Goal: Transaction & Acquisition: Purchase product/service

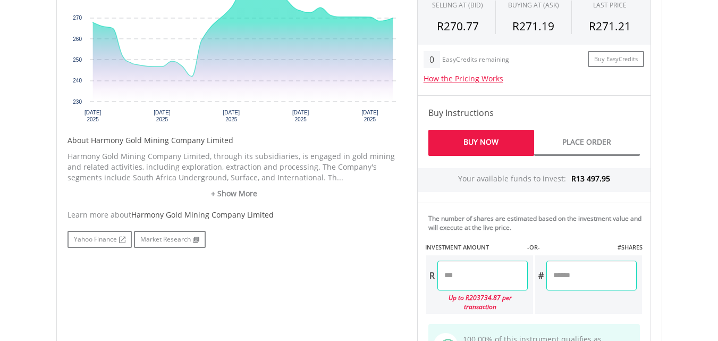
scroll to position [425, 0]
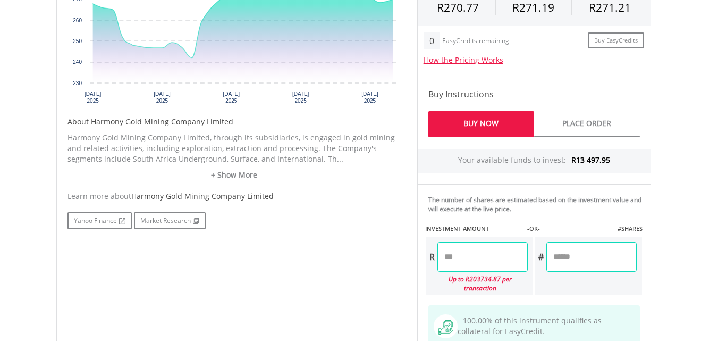
click at [445, 258] on input "number" at bounding box center [482, 257] width 90 height 30
click at [677, 144] on body "My Investments Invest Now New Listings Sell My Recurring Investments Pending Or…" at bounding box center [359, 85] width 718 height 1021
type input "********"
type input "*******"
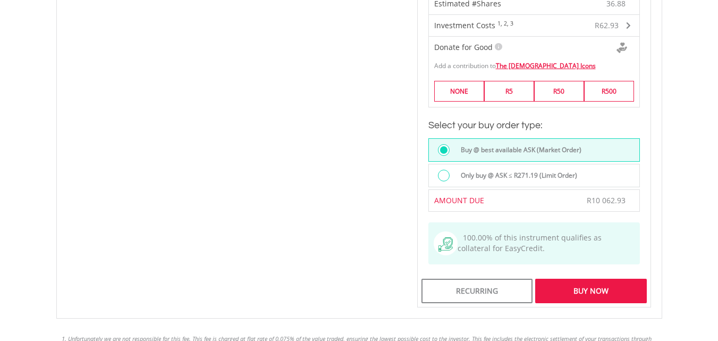
scroll to position [797, 0]
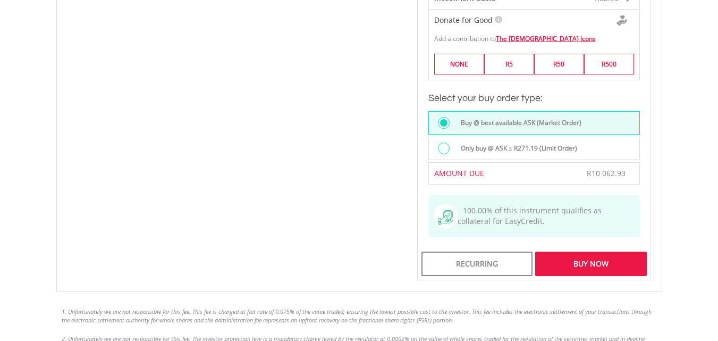
click at [595, 251] on div "Buy Now" at bounding box center [590, 263] width 111 height 24
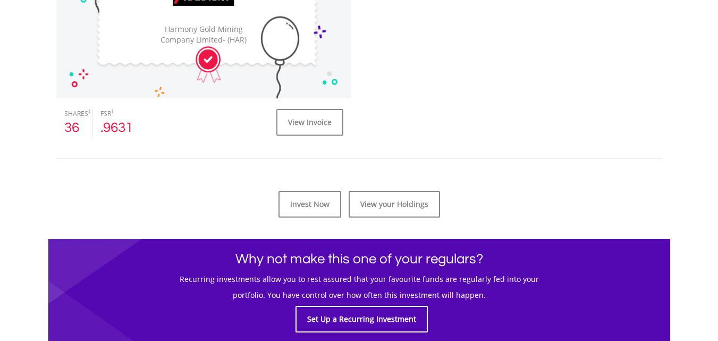
scroll to position [425, 0]
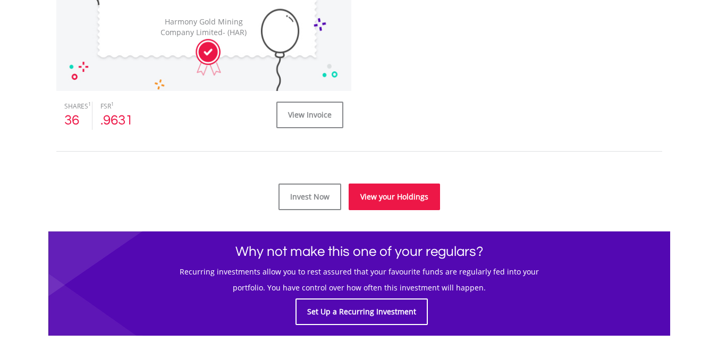
click at [391, 194] on link "View your Holdings" at bounding box center [394, 196] width 91 height 27
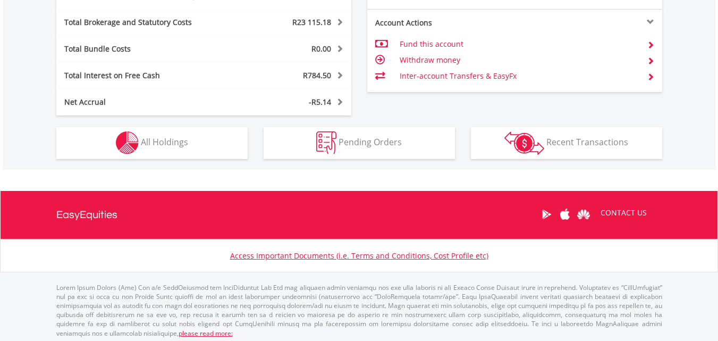
scroll to position [622, 0]
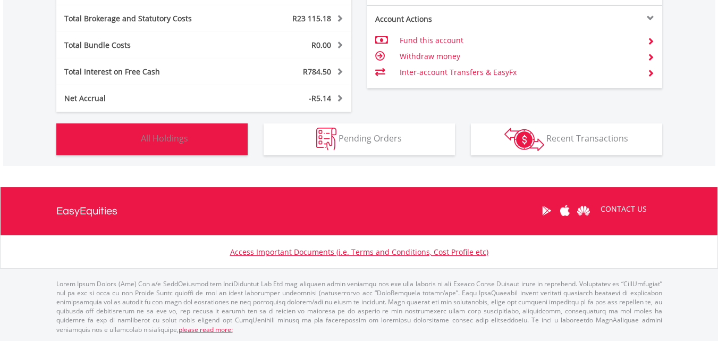
click at [182, 140] on span "All Holdings" at bounding box center [164, 138] width 47 height 12
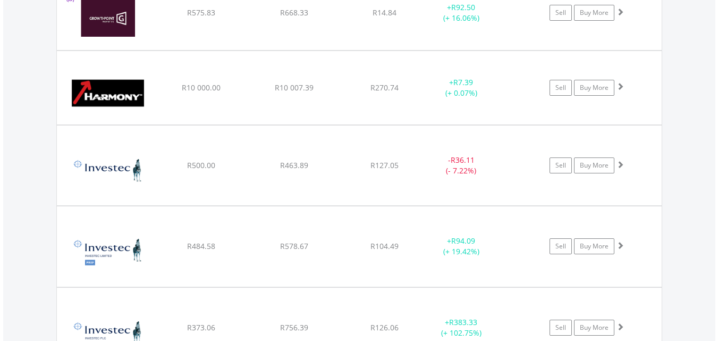
scroll to position [2617, 0]
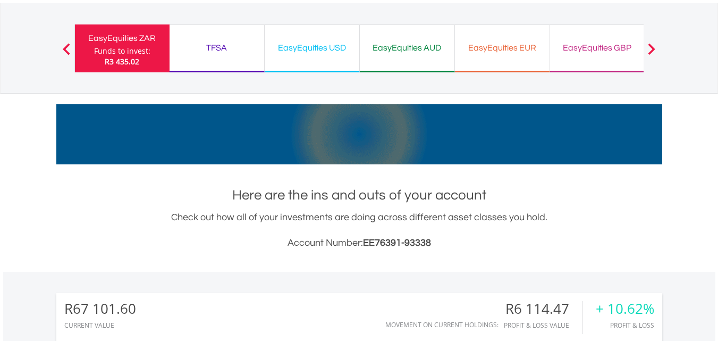
scroll to position [0, 0]
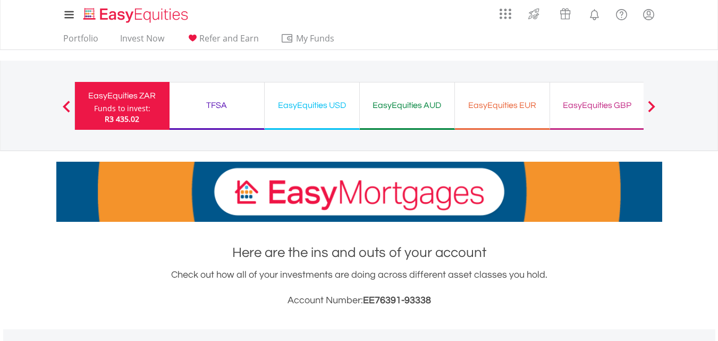
click at [313, 113] on div "EasyEquities USD Funds to invest: R3 435.02" at bounding box center [312, 106] width 95 height 48
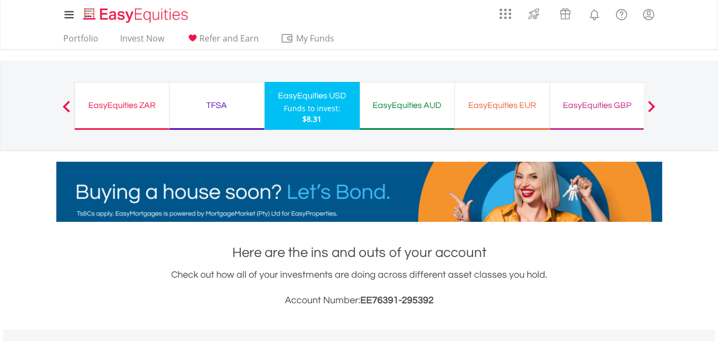
click at [147, 108] on div "EasyEquities ZAR" at bounding box center [121, 105] width 81 height 15
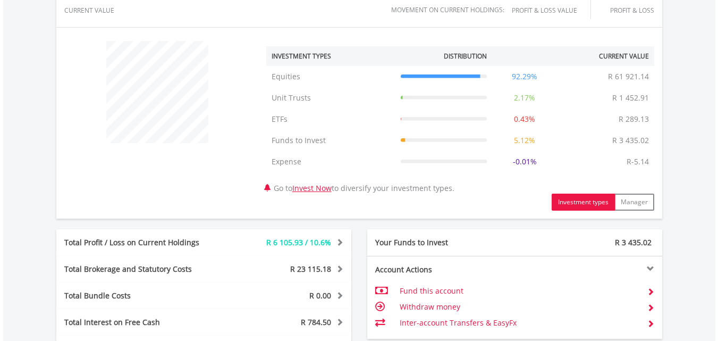
scroll to position [585, 0]
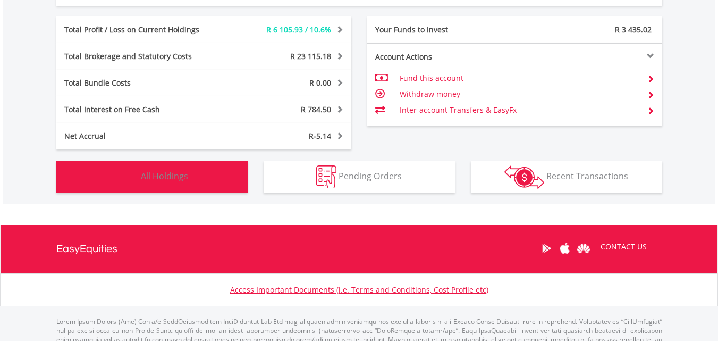
click at [183, 180] on span "All Holdings" at bounding box center [164, 176] width 47 height 12
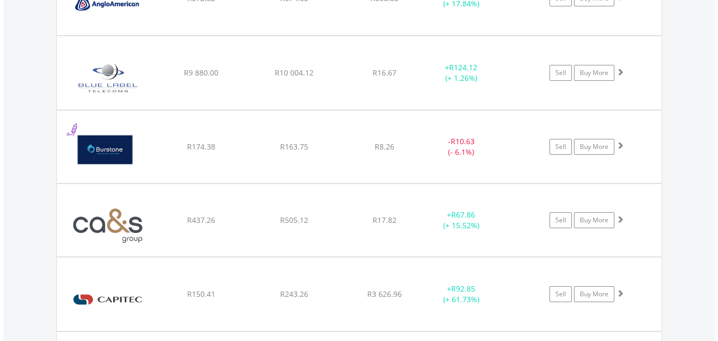
scroll to position [1128, 0]
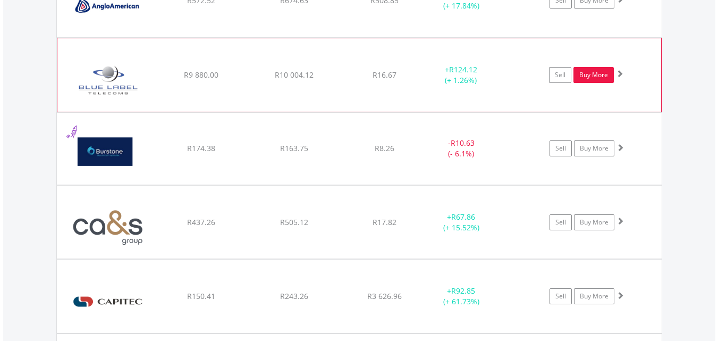
click at [592, 75] on link "Buy More" at bounding box center [593, 75] width 40 height 16
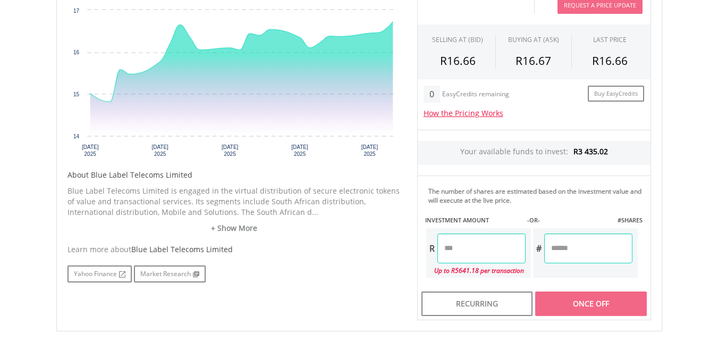
scroll to position [425, 0]
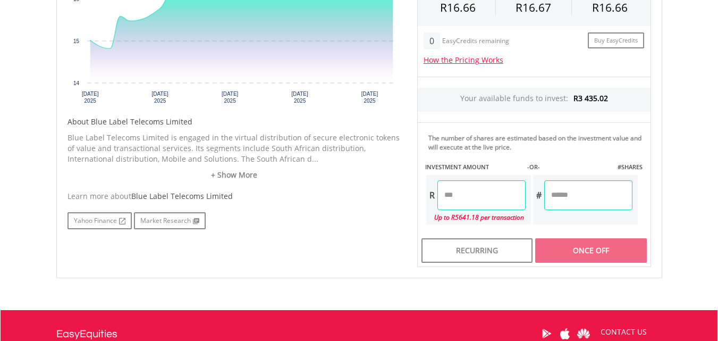
click at [443, 193] on input "number" at bounding box center [481, 195] width 88 height 30
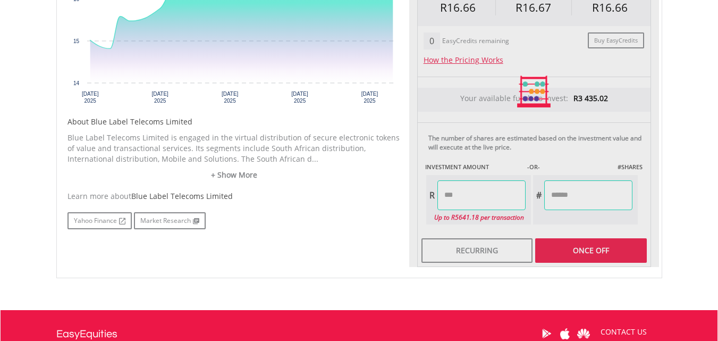
click at [598, 192] on div "Last Updated Price: 15-min. Delay* Price Update Cost: 2 Credits Request A Price…" at bounding box center [534, 91] width 250 height 351
type input "******"
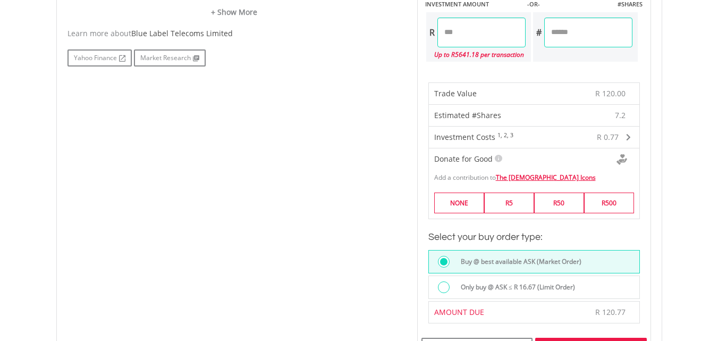
scroll to position [691, 0]
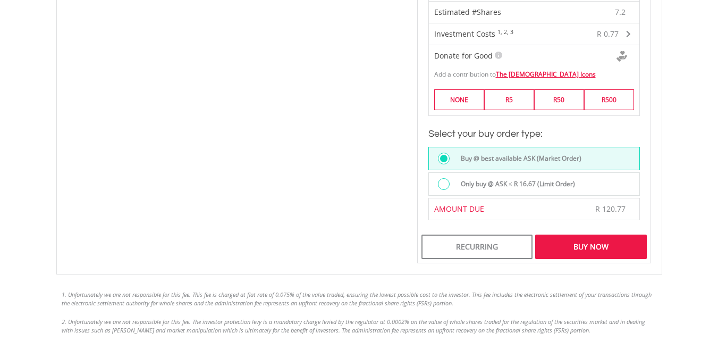
click at [590, 245] on div "Buy Now" at bounding box center [590, 246] width 111 height 24
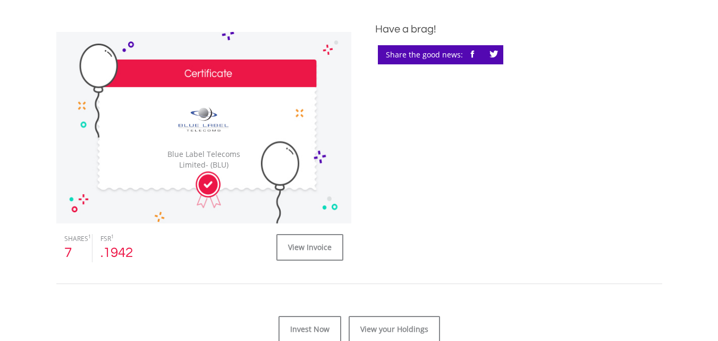
scroll to position [319, 0]
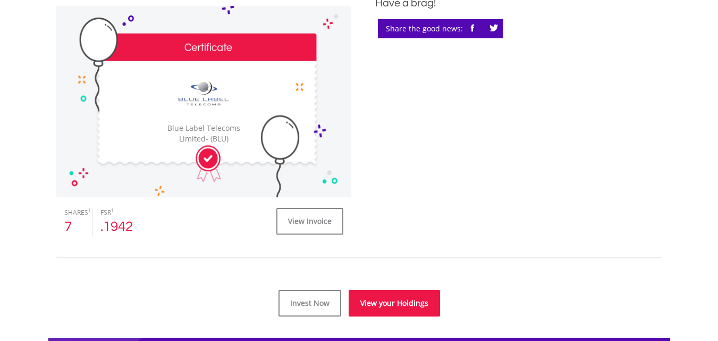
click at [382, 303] on link "View your Holdings" at bounding box center [394, 303] width 91 height 27
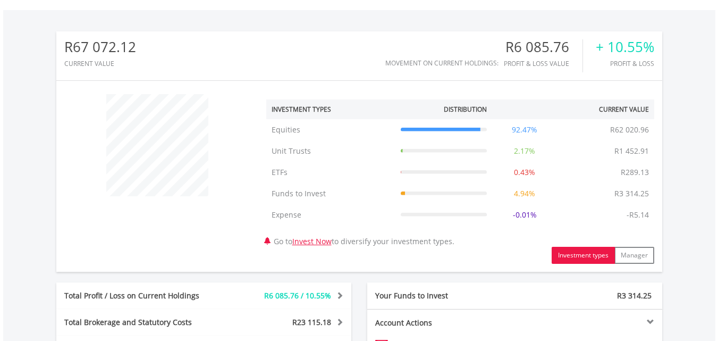
scroll to position [531, 0]
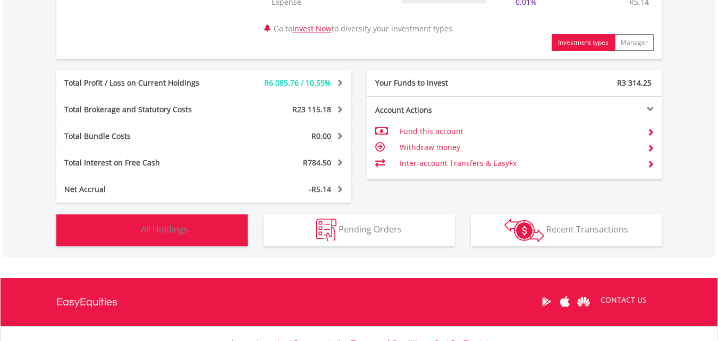
click at [173, 228] on span "All Holdings" at bounding box center [164, 229] width 47 height 12
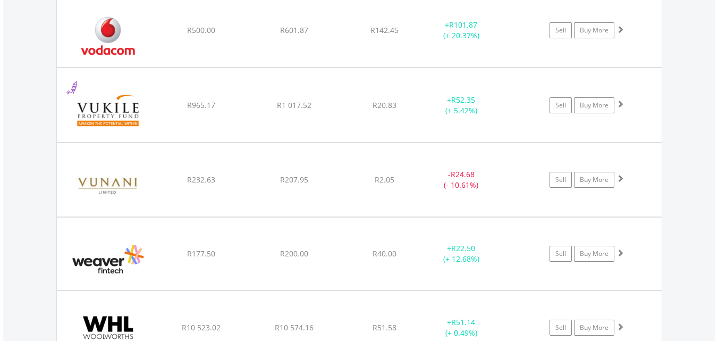
scroll to position [5699, 0]
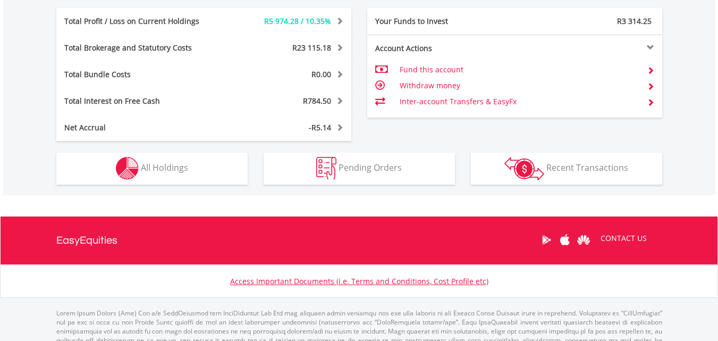
scroll to position [102, 202]
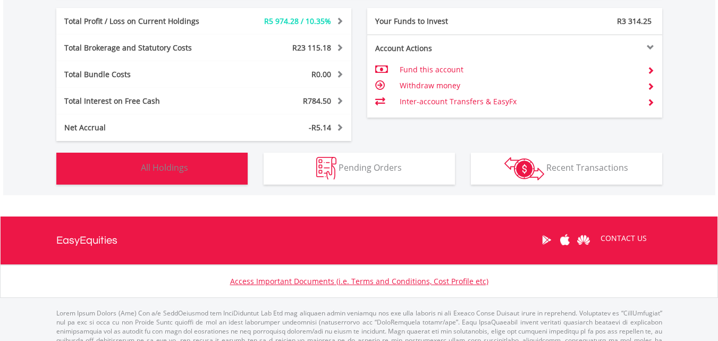
click at [187, 167] on span "All Holdings" at bounding box center [164, 168] width 47 height 12
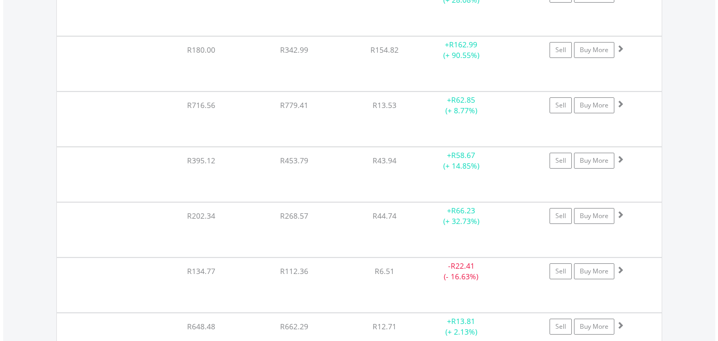
scroll to position [3254, 0]
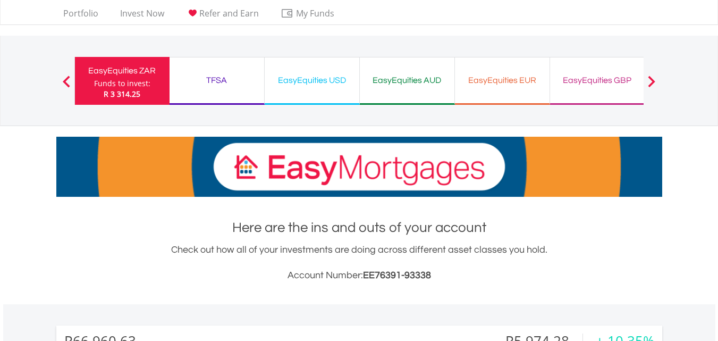
scroll to position [0, 0]
